Goal: Register for event/course

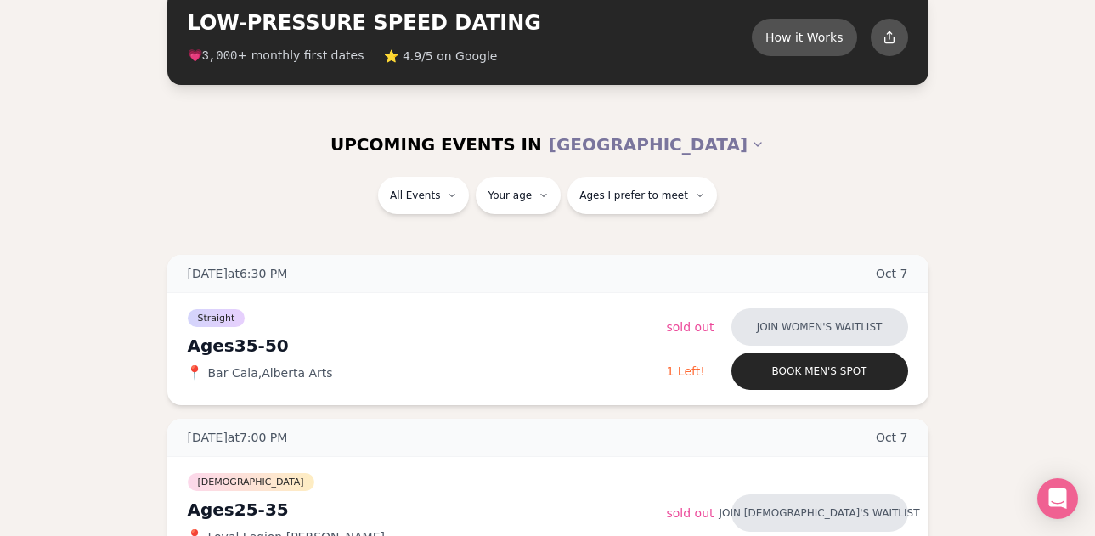
scroll to position [142, 0]
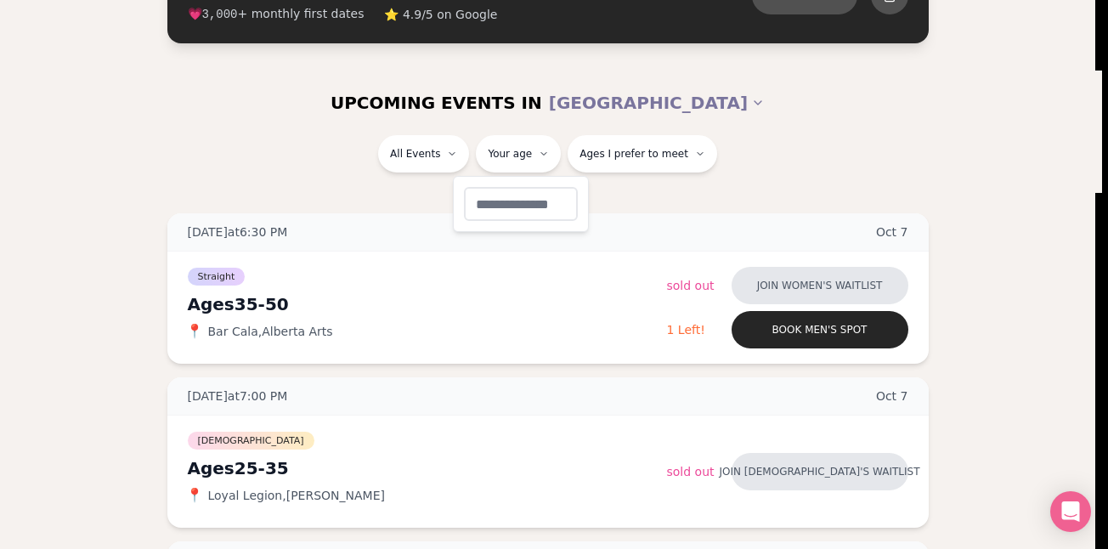
type input "**"
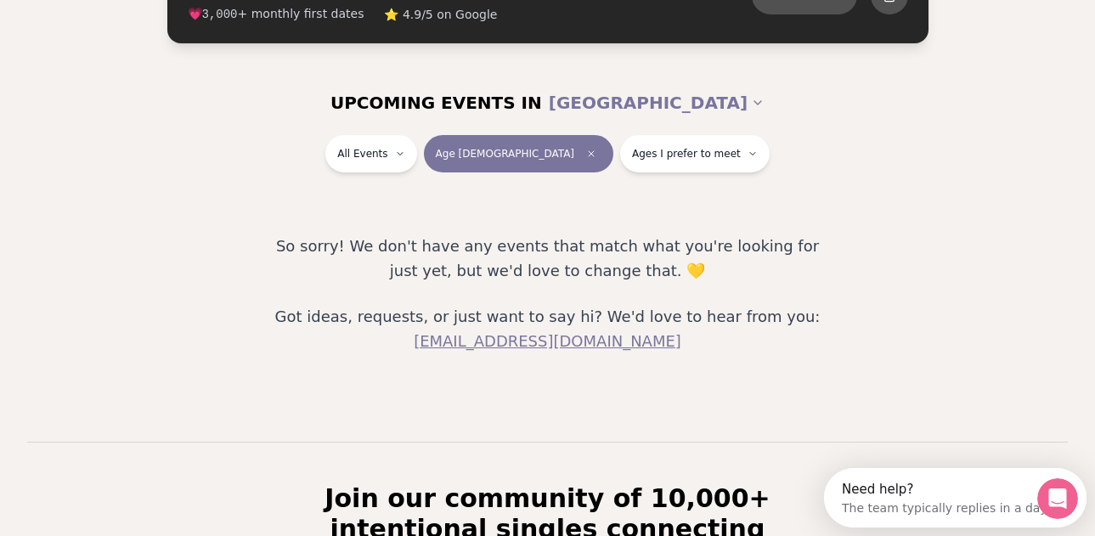
click at [520, 146] on button "Age [DEMOGRAPHIC_DATA]" at bounding box center [518, 153] width 189 height 37
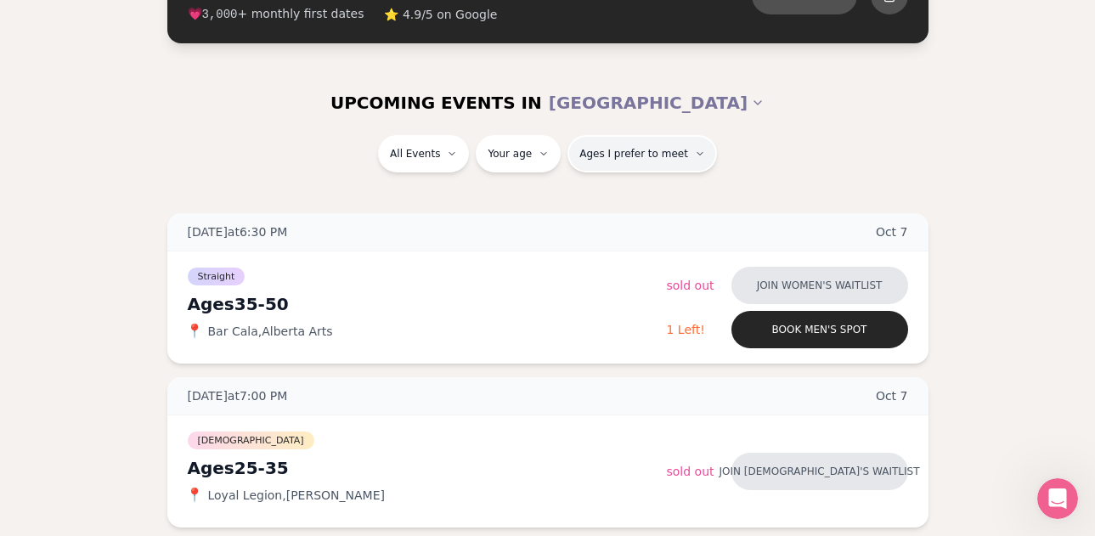
click at [616, 156] on span "Ages I prefer to meet" at bounding box center [633, 154] width 109 height 14
click at [282, 161] on div "All Events Your age Ages I prefer to meet" at bounding box center [547, 157] width 951 height 44
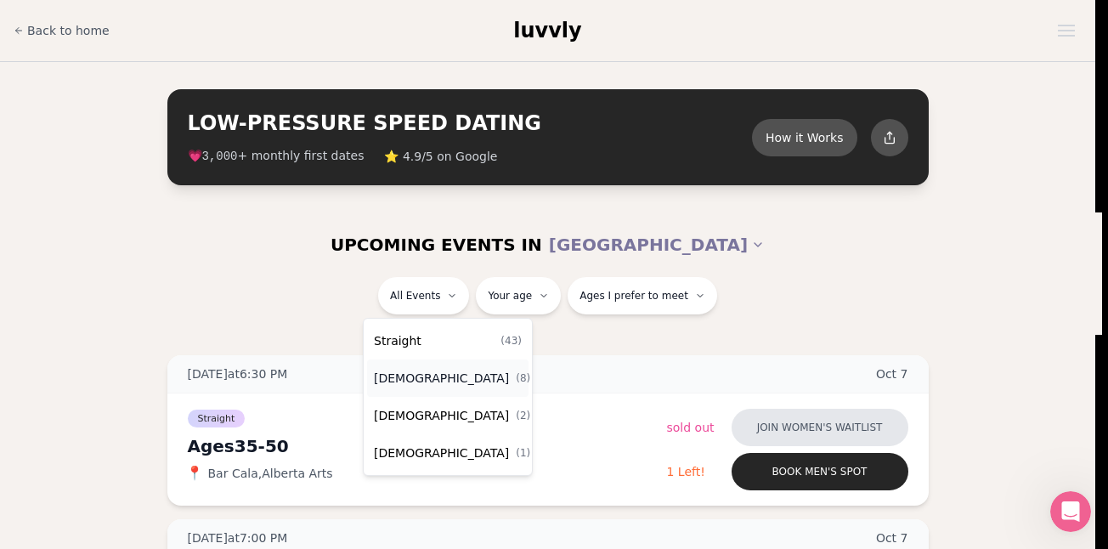
click at [429, 377] on span "[DEMOGRAPHIC_DATA]" at bounding box center [441, 378] width 135 height 17
